Goal: Task Accomplishment & Management: Complete application form

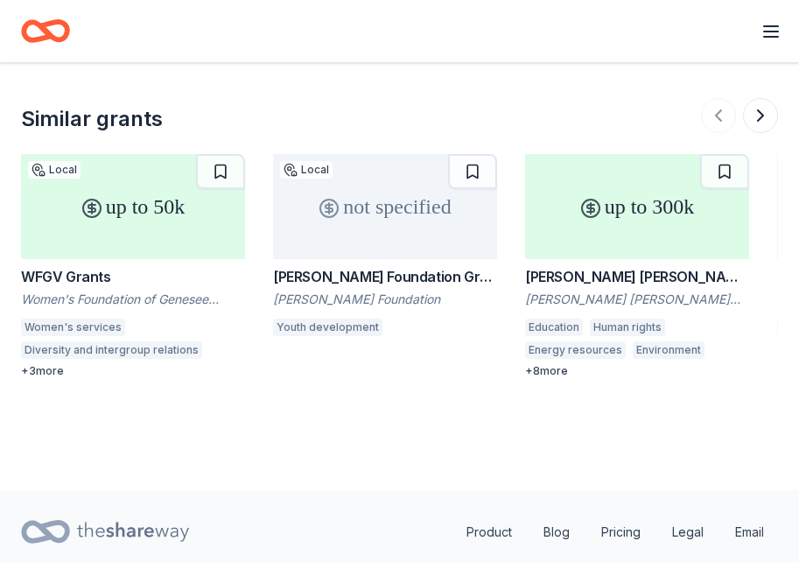
scroll to position [1993, 0]
click at [582, 266] on div "[PERSON_NAME] [PERSON_NAME] [PERSON_NAME] Foundation Grants" at bounding box center [637, 276] width 224 height 21
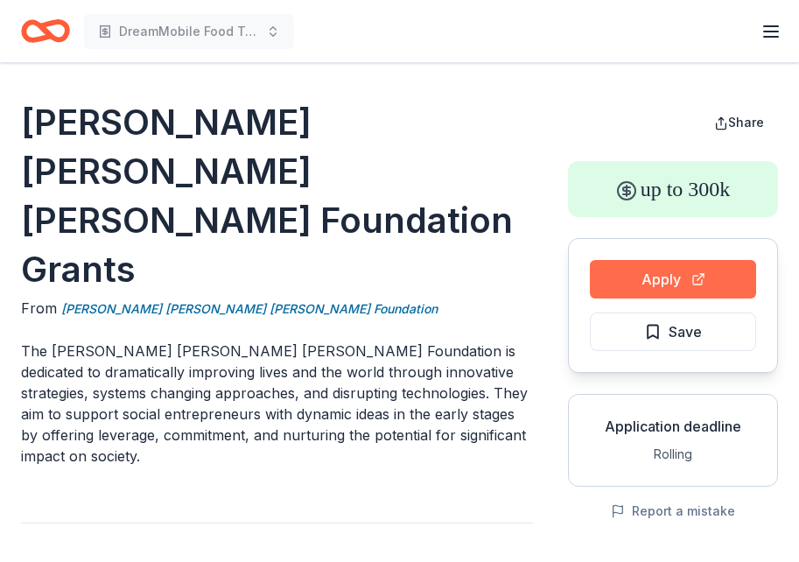
click at [629, 271] on button "Apply" at bounding box center [673, 279] width 166 height 38
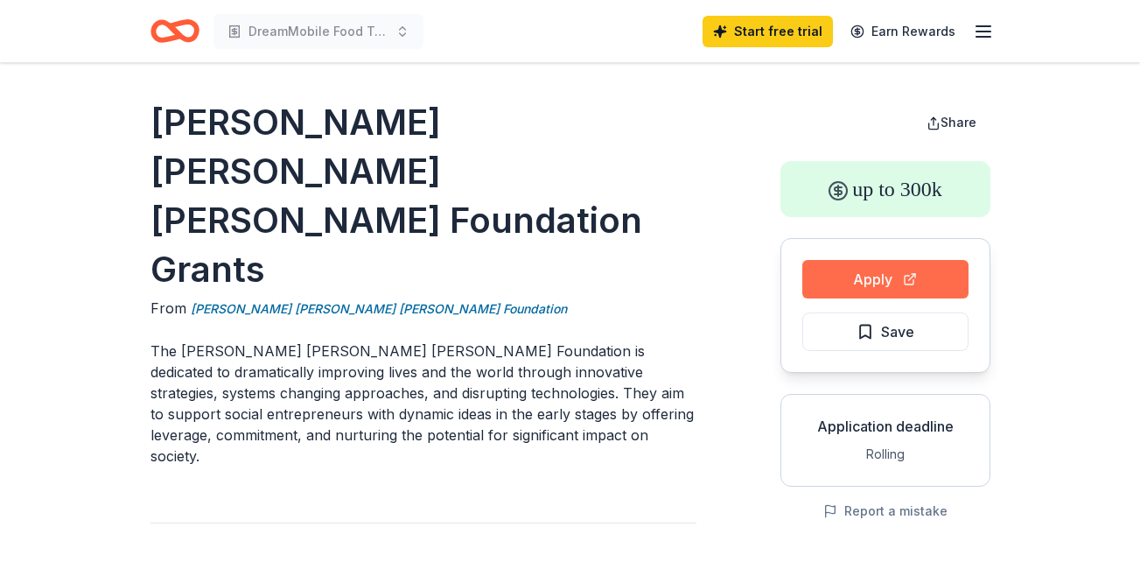
click at [798, 272] on button "Apply" at bounding box center [885, 279] width 166 height 38
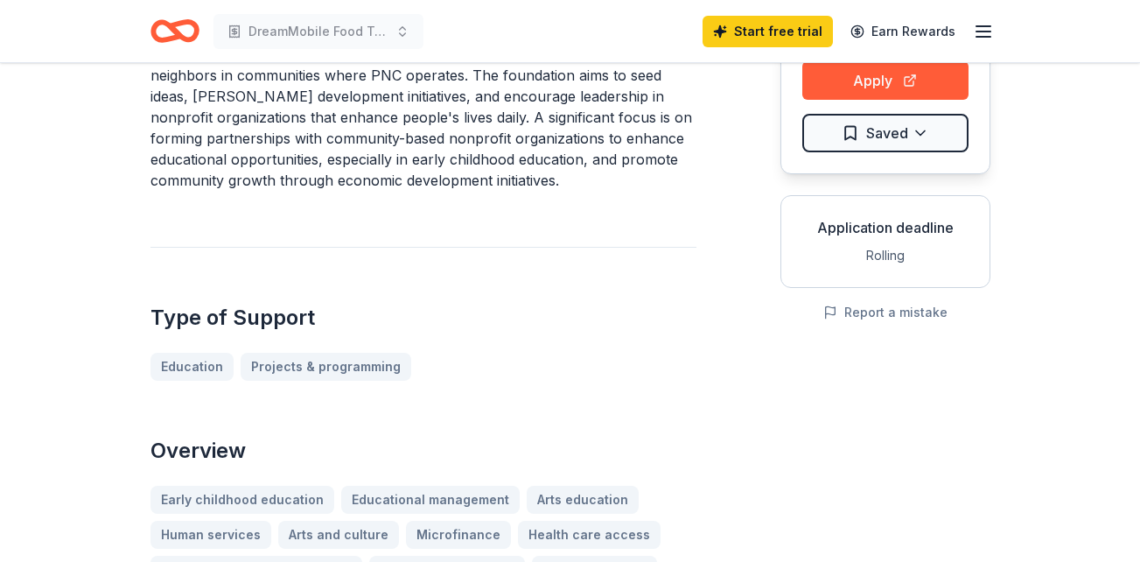
scroll to position [245, 0]
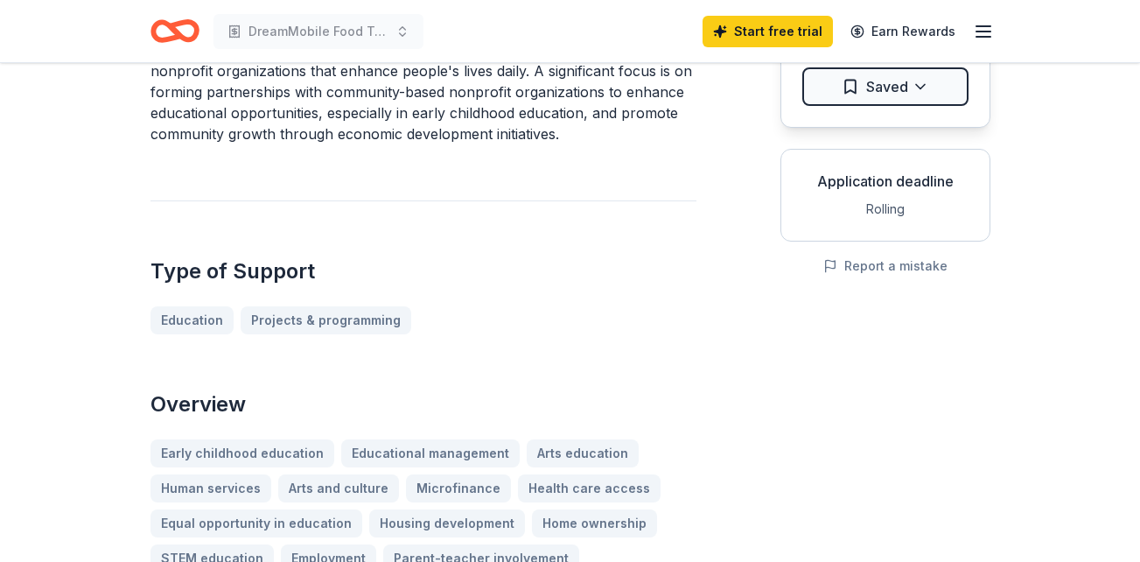
click at [1134, 317] on html "DreamMobile Food Truck Start free trial Earn Rewards PNC Foundation- PNC Grow U…" at bounding box center [570, 36] width 1140 height 562
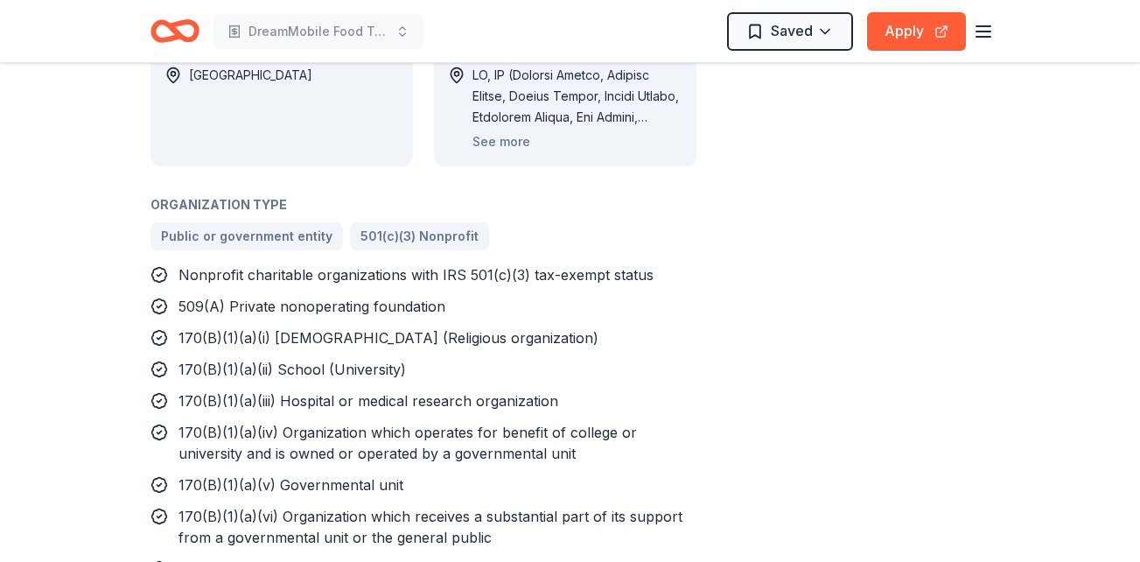
scroll to position [1306, 0]
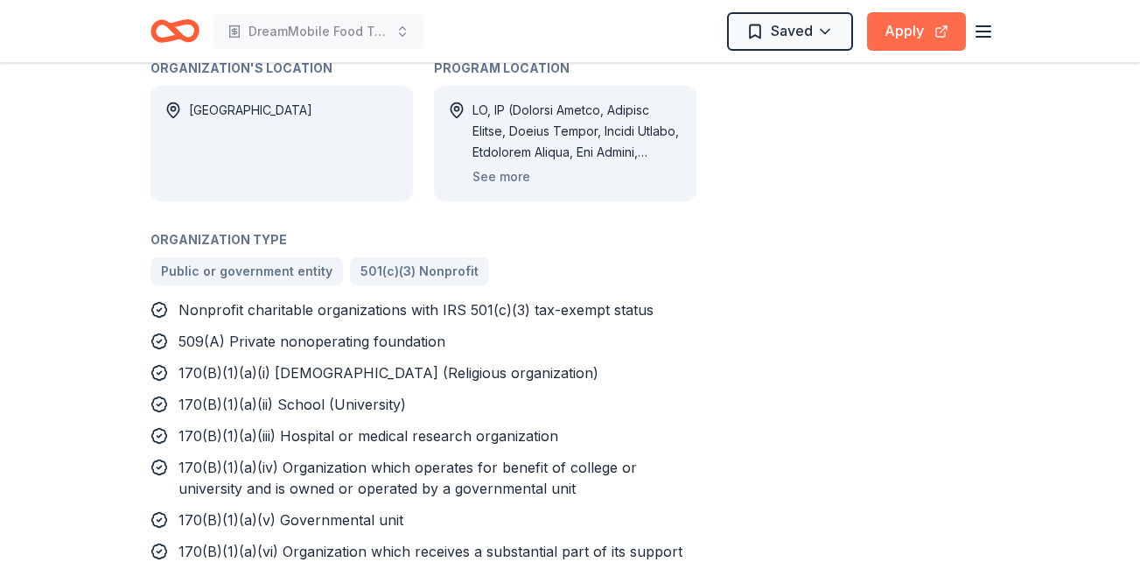
click at [900, 26] on button "Apply" at bounding box center [916, 31] width 99 height 38
click at [888, 19] on button "Apply" at bounding box center [916, 31] width 99 height 38
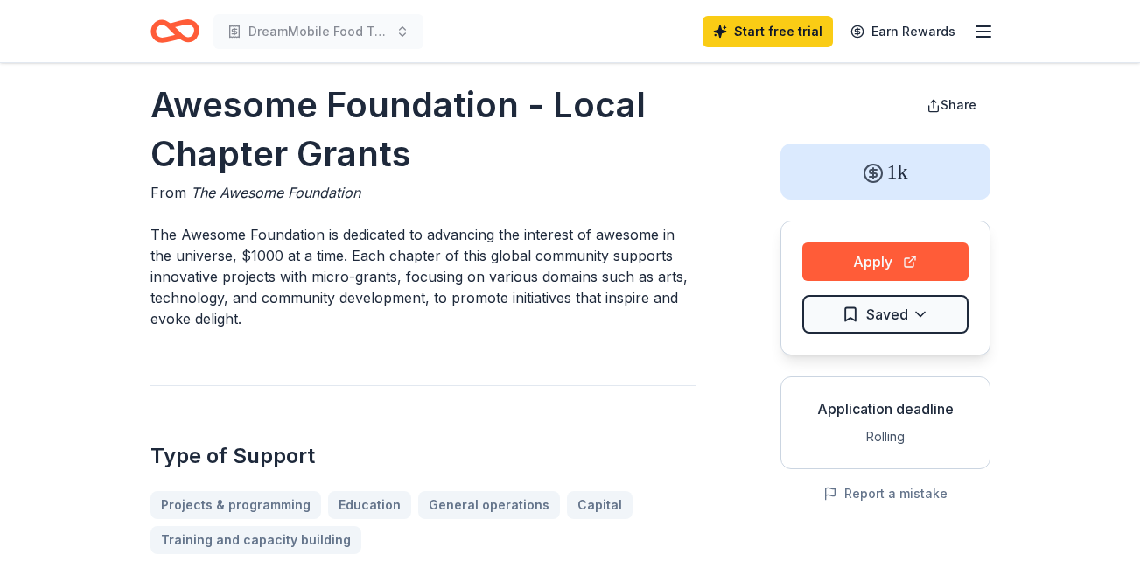
scroll to position [4, 0]
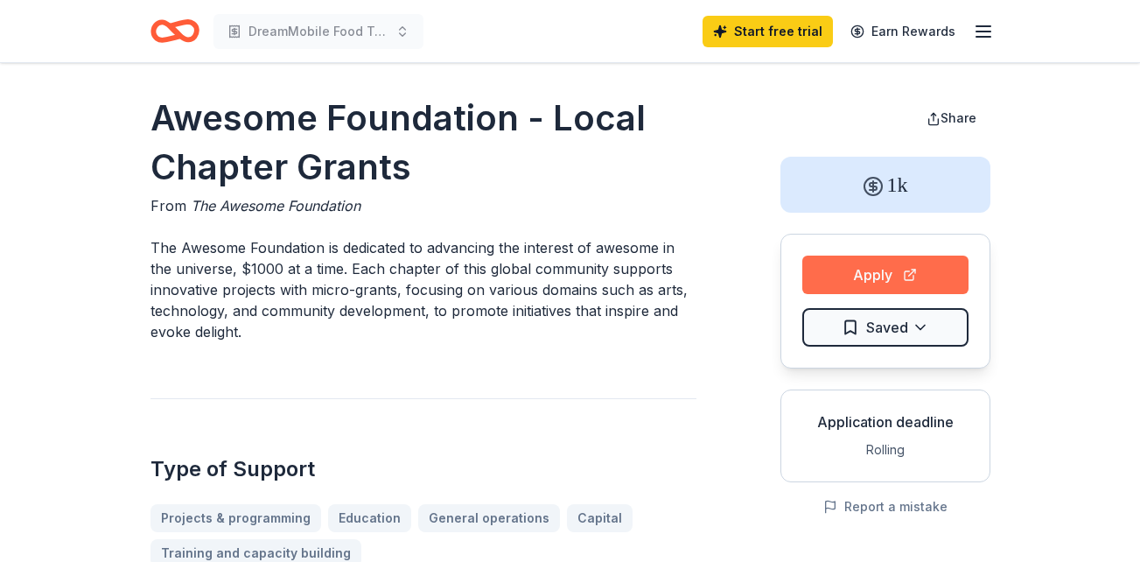
click at [915, 269] on button "Apply" at bounding box center [885, 274] width 166 height 38
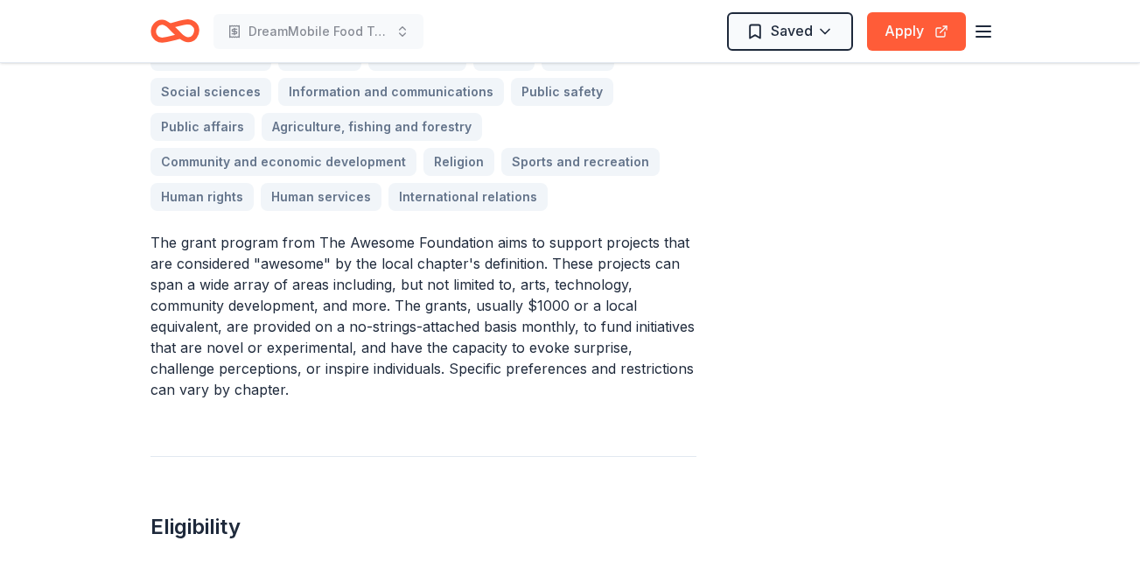
scroll to position [703, 0]
